Goal: Task Accomplishment & Management: Use online tool/utility

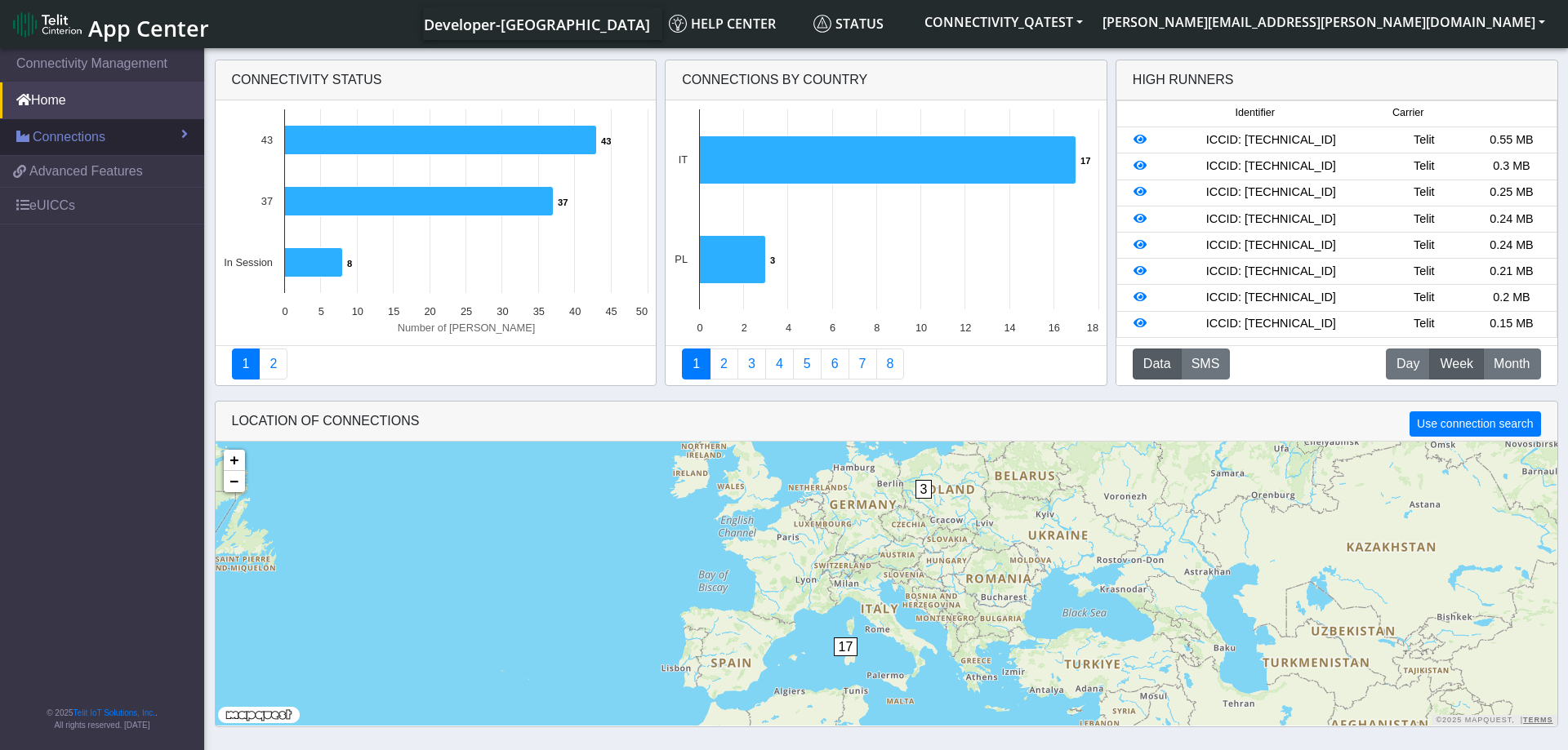
click at [149, 128] on link "Connections" at bounding box center [102, 137] width 204 height 36
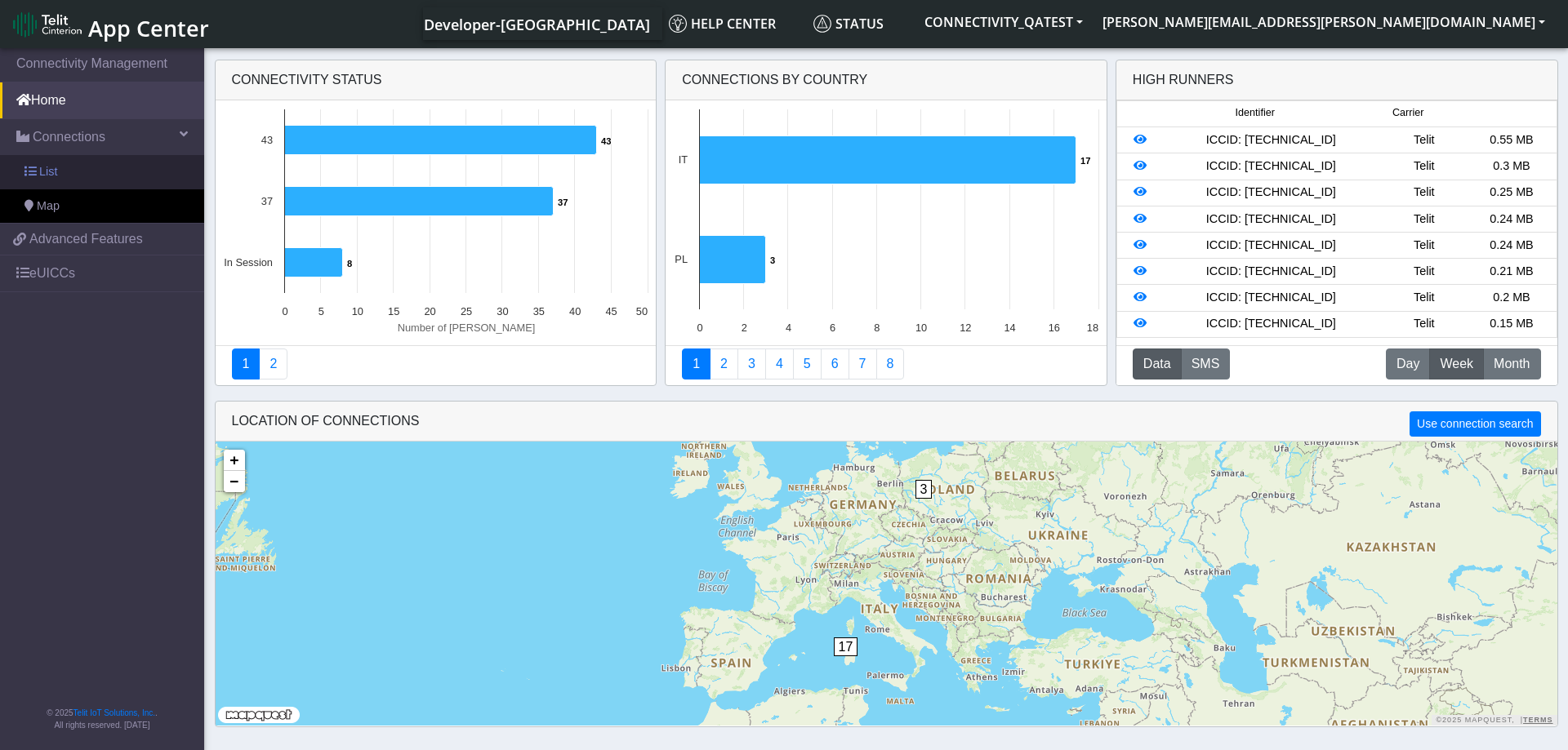
click at [96, 173] on link "List" at bounding box center [102, 172] width 204 height 34
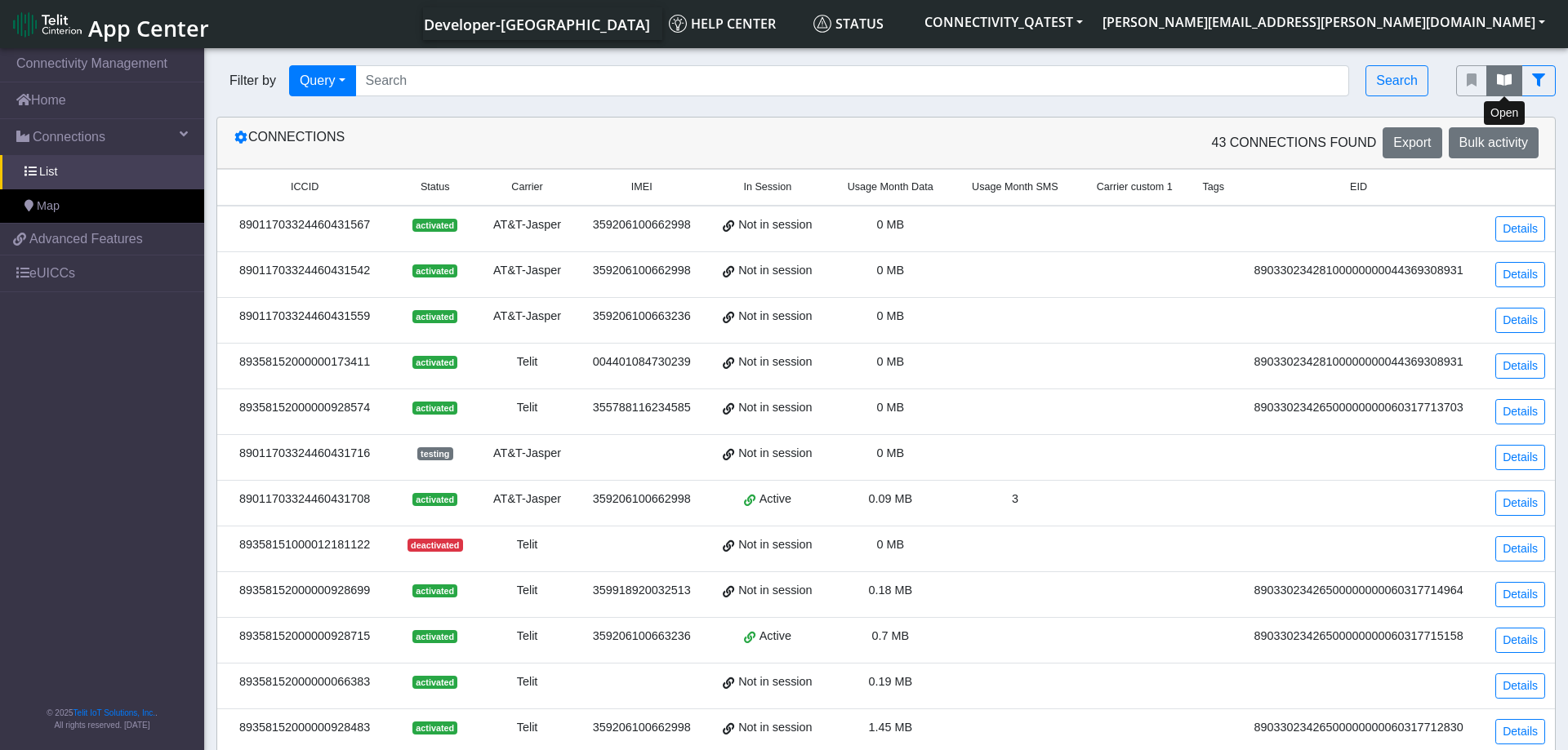
click at [1504, 78] on icon "fitlers menu" at bounding box center [1504, 79] width 15 height 13
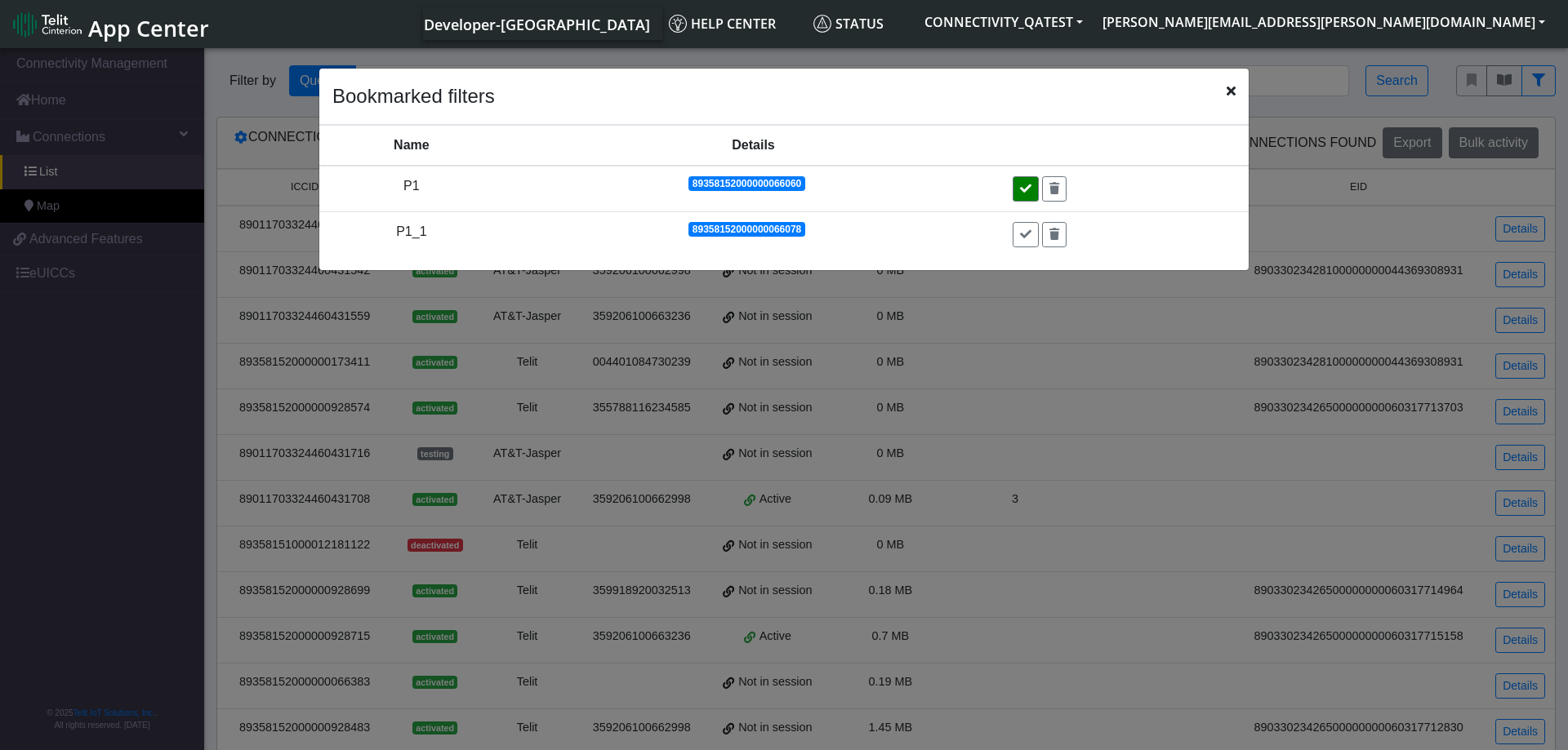
click at [1027, 191] on icon at bounding box center [1026, 189] width 12 height 12
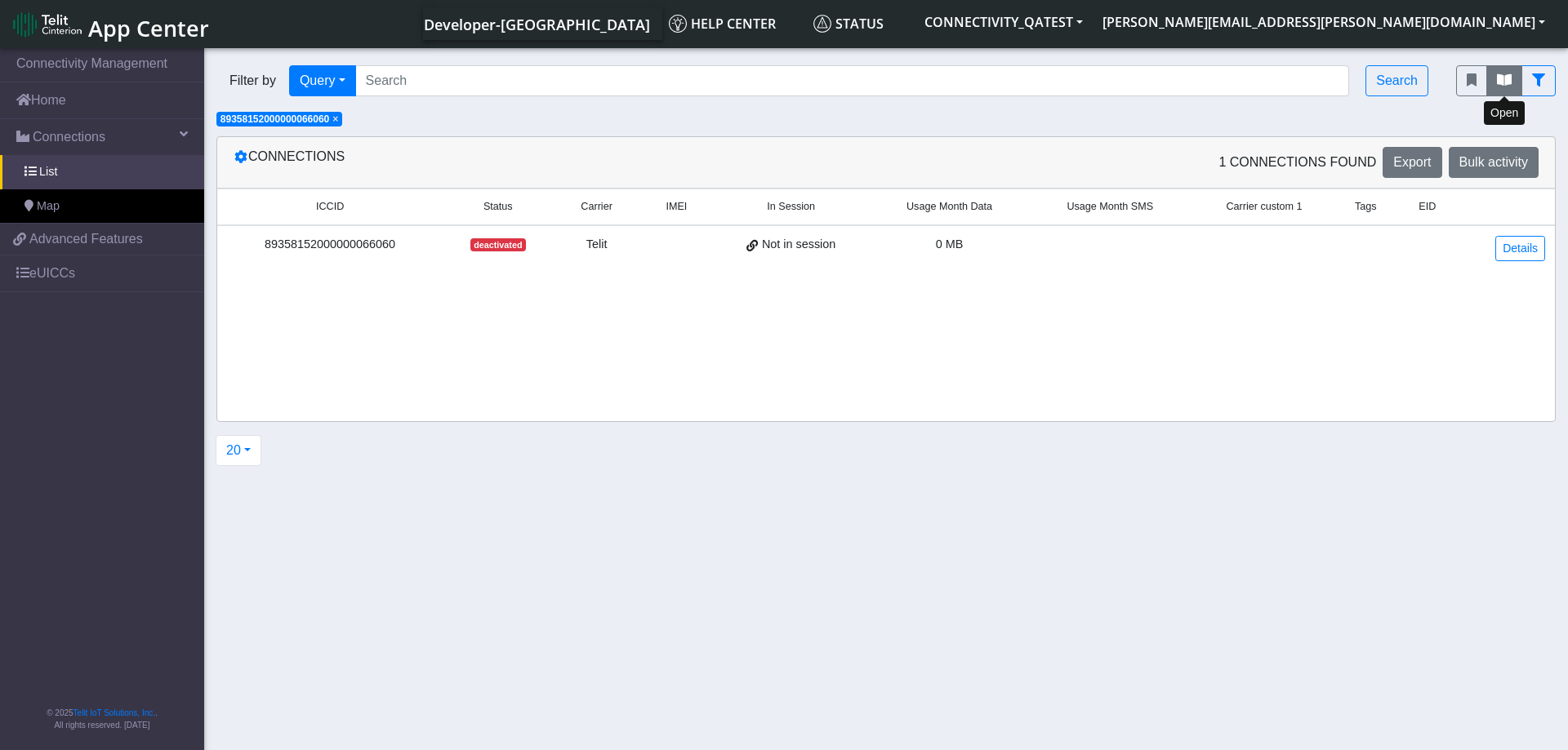
click at [1496, 83] on button "fitlers menu" at bounding box center [1504, 81] width 36 height 31
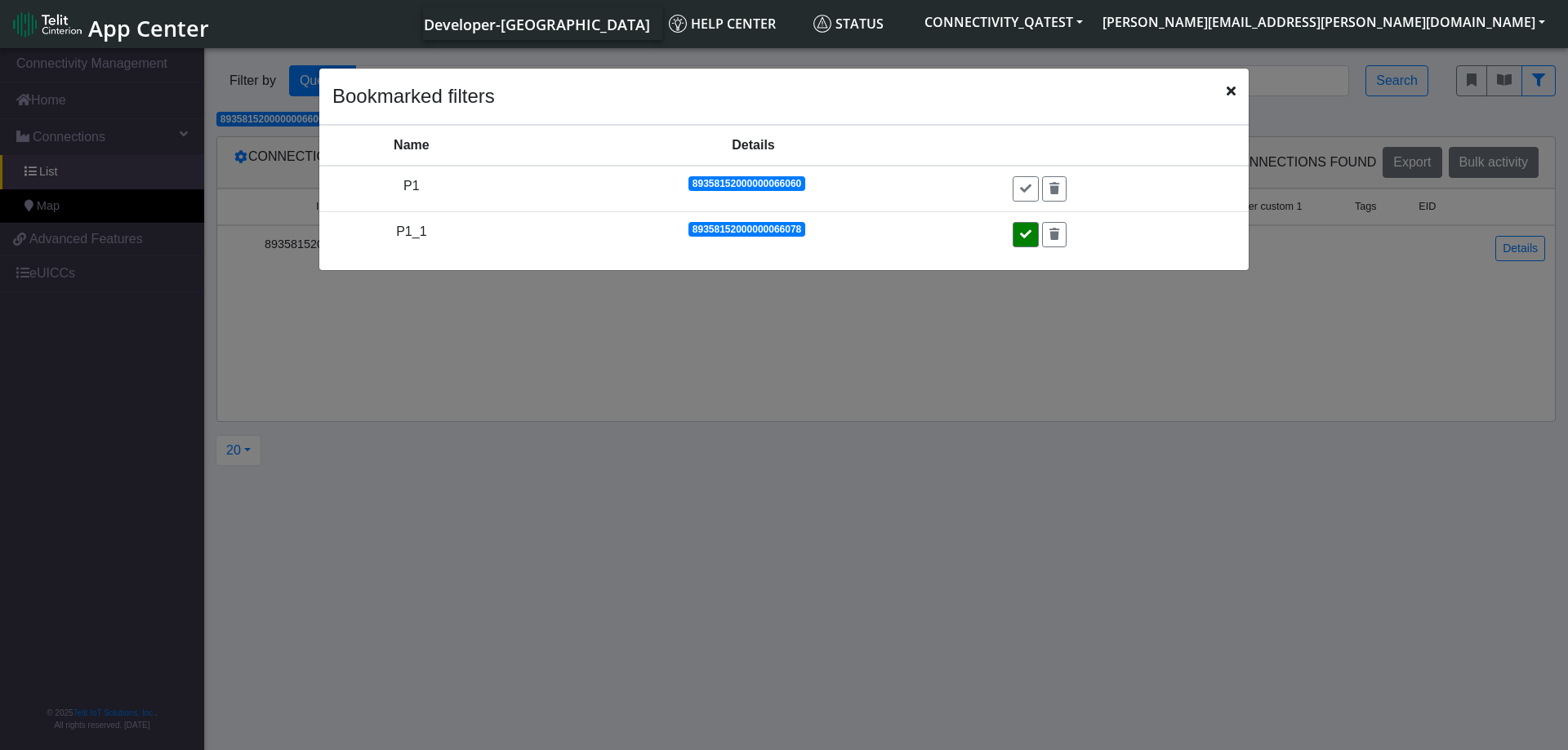
click at [1032, 236] on icon at bounding box center [1026, 235] width 12 height 12
